Goal: Check status: Check status

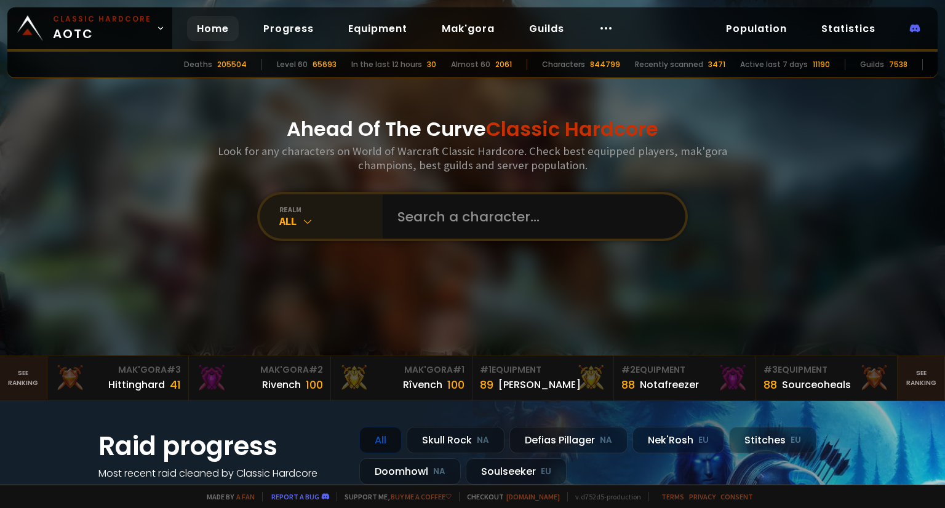
click at [301, 225] on icon at bounding box center [307, 221] width 12 height 12
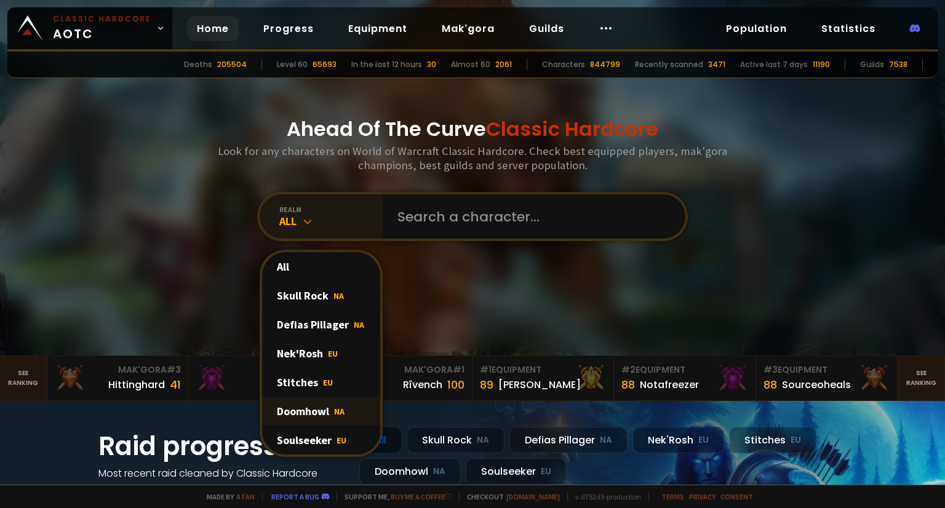
click at [324, 414] on div "Doomhowl NA" at bounding box center [321, 411] width 118 height 29
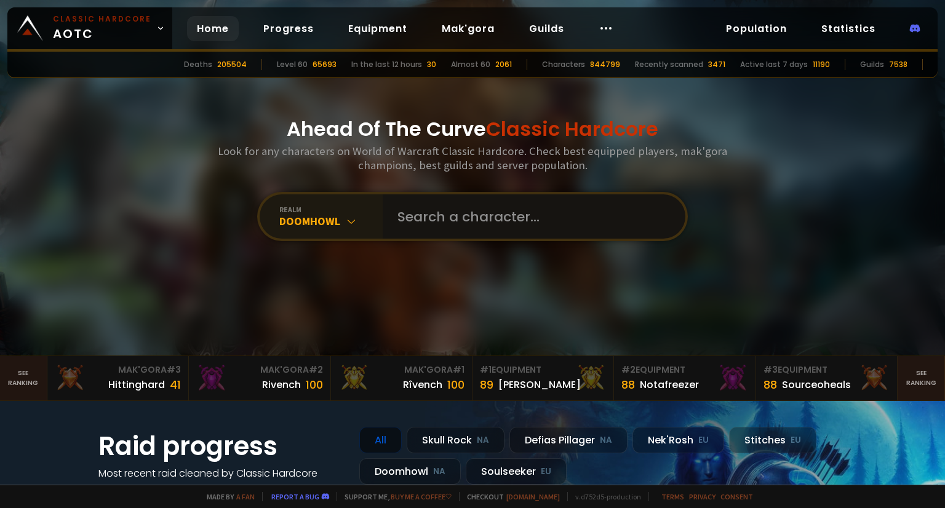
click at [434, 203] on input "text" at bounding box center [530, 216] width 280 height 44
type input "s"
type input "Snekboi"
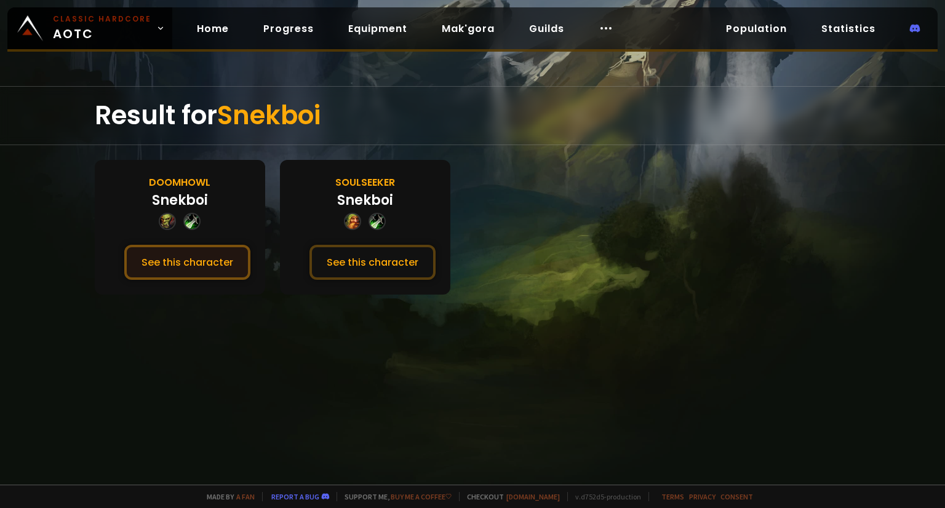
click at [198, 269] on button "See this character" at bounding box center [187, 262] width 126 height 35
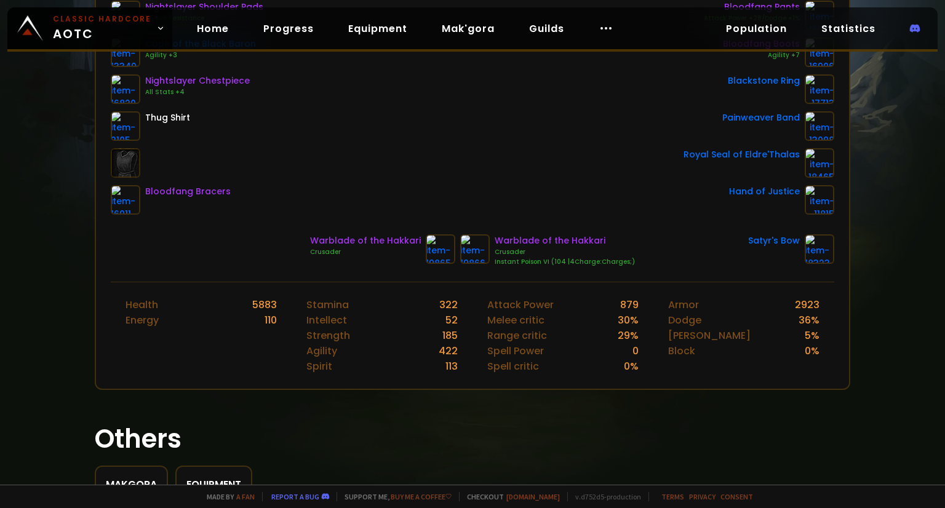
scroll to position [401, 0]
